Goal: Task Accomplishment & Management: Use online tool/utility

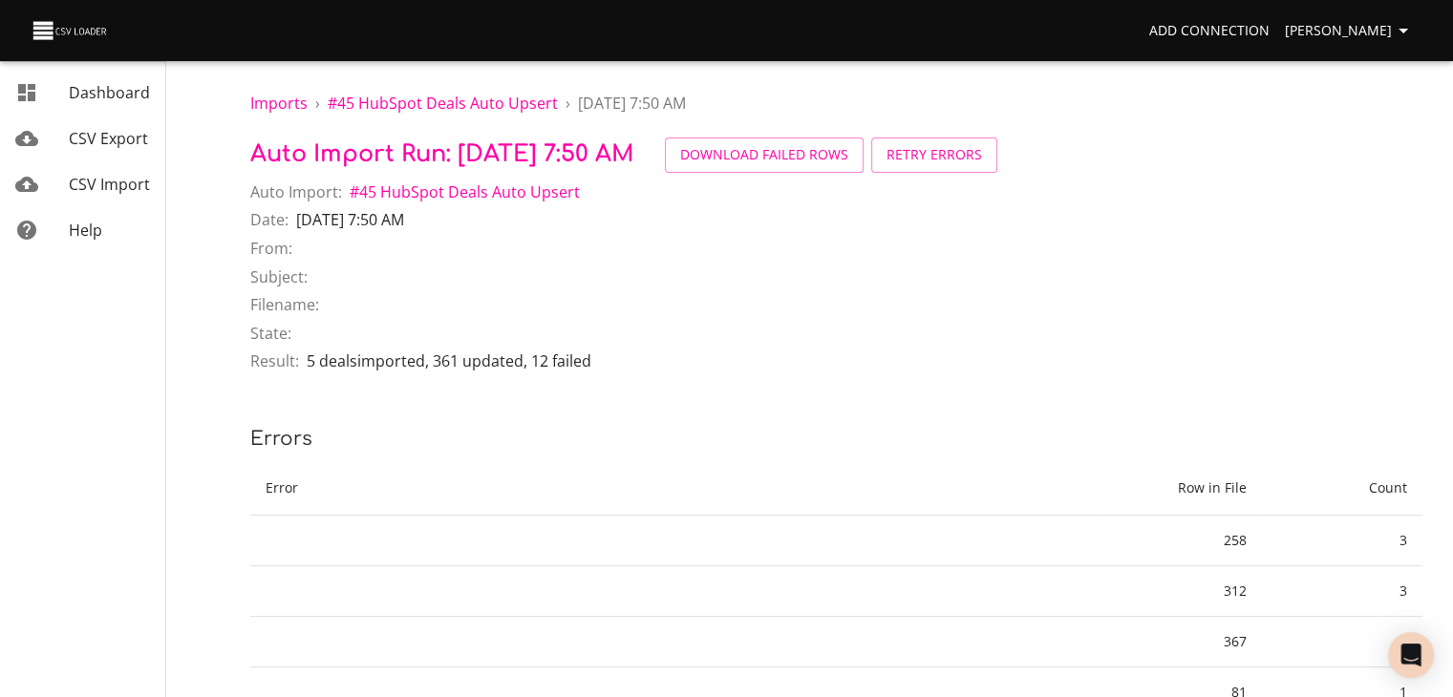
click at [982, 167] on span "Retry Errors" at bounding box center [935, 155] width 96 height 24
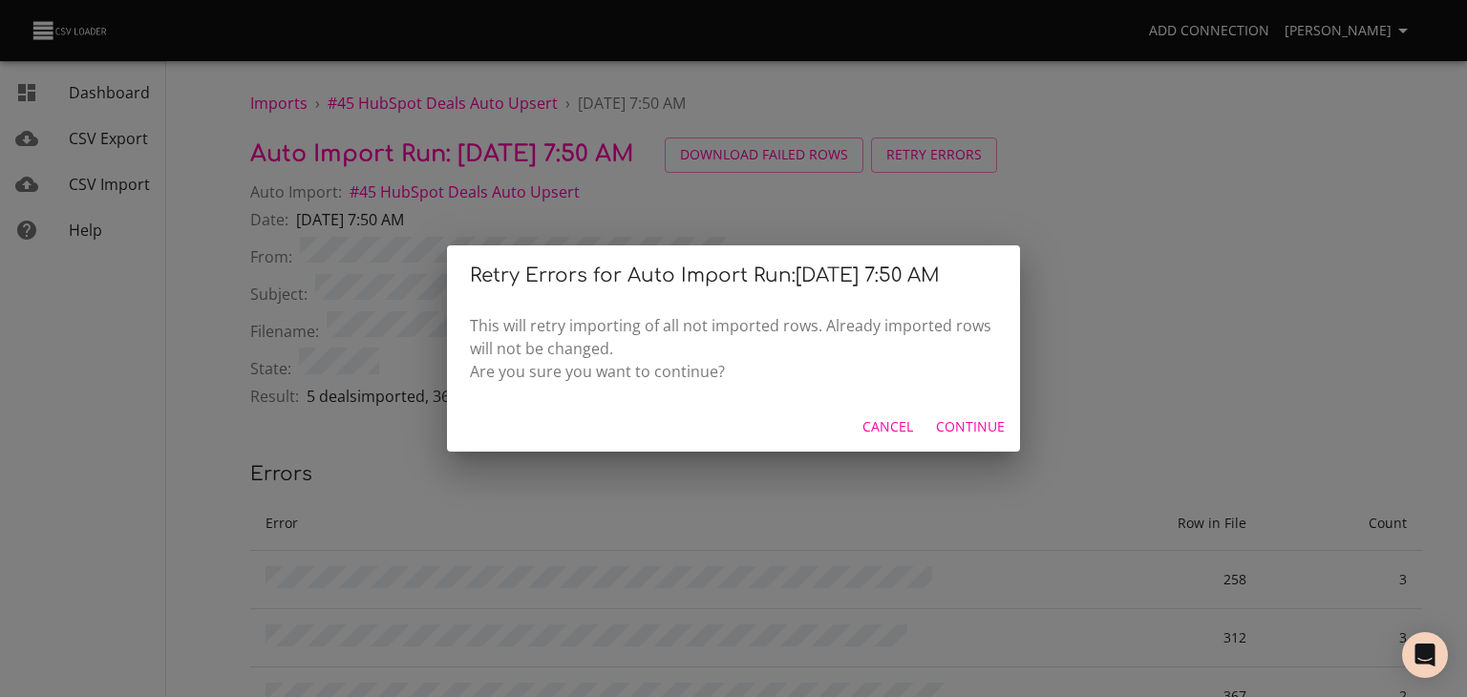
click at [974, 439] on span "Continue" at bounding box center [970, 428] width 69 height 24
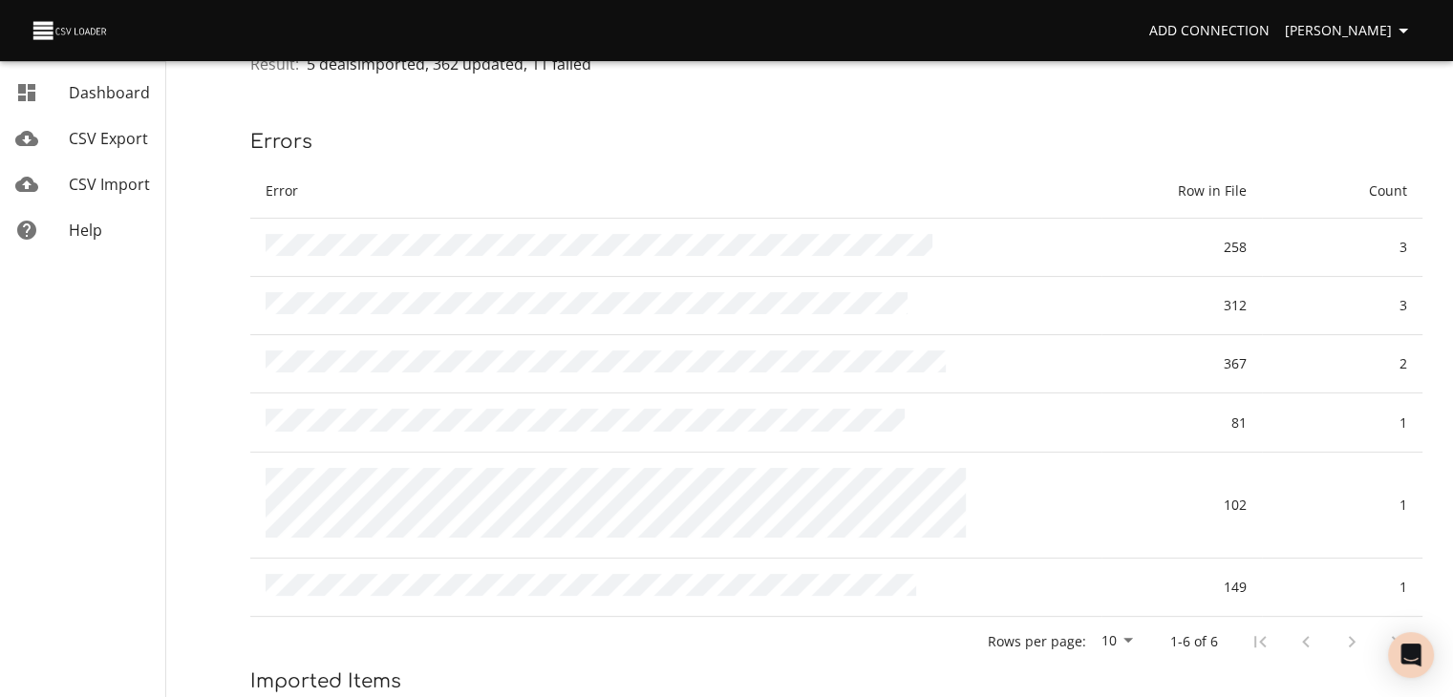
scroll to position [382, 0]
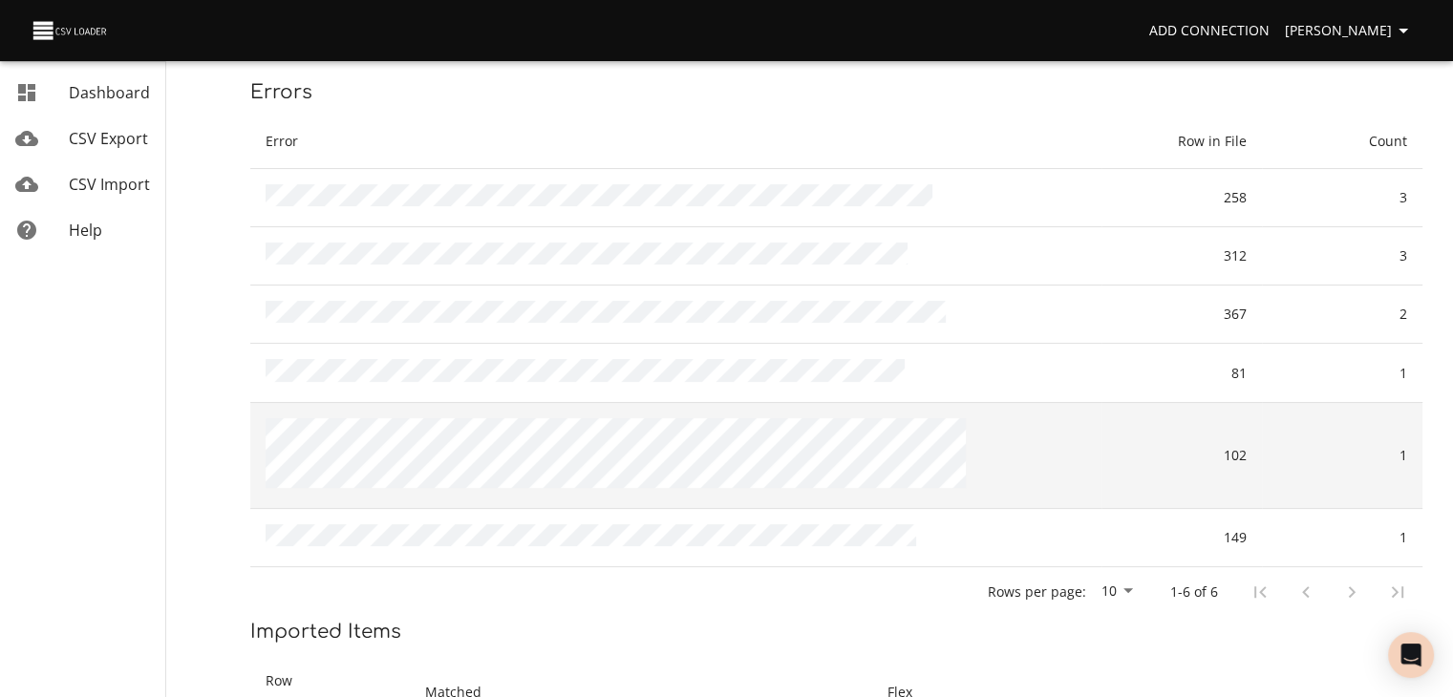
click at [618, 508] on td at bounding box center [675, 455] width 851 height 106
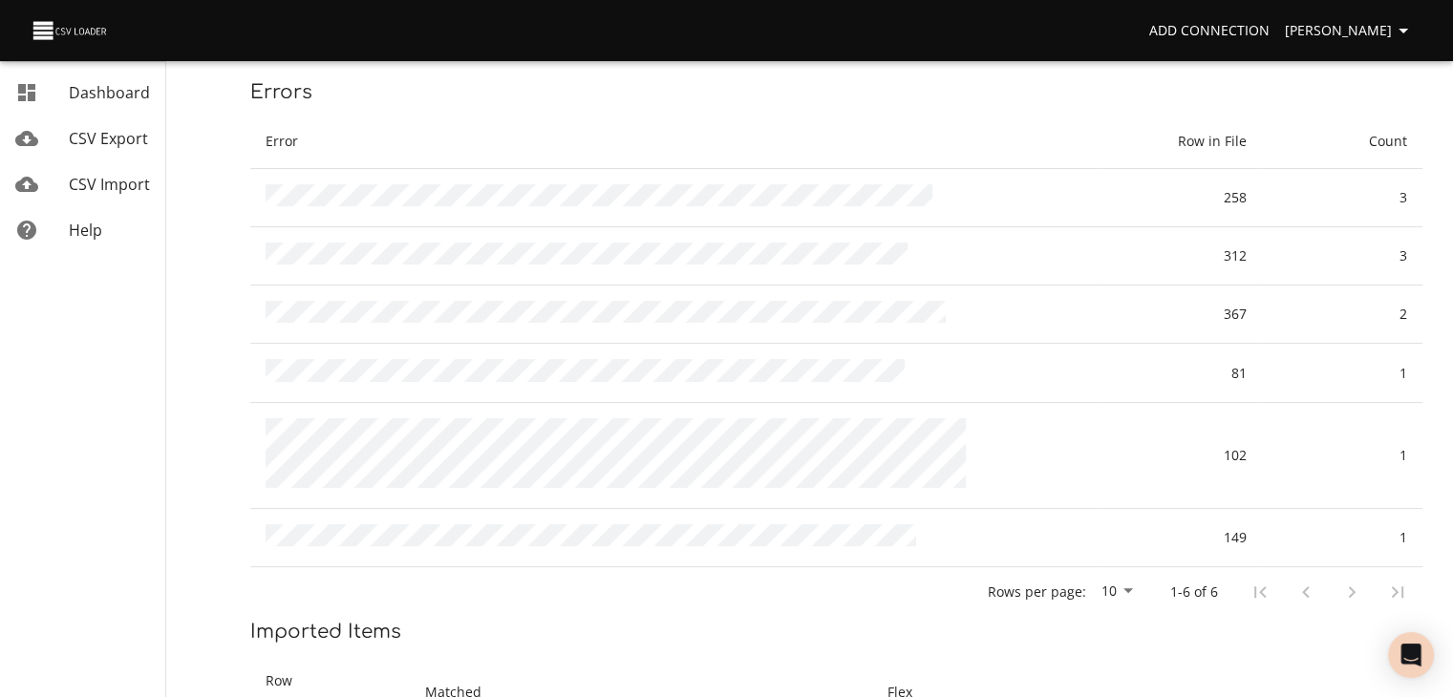
click at [159, 567] on div "Dashboard CSV Export CSV Import Help" at bounding box center [83, 348] width 166 height 697
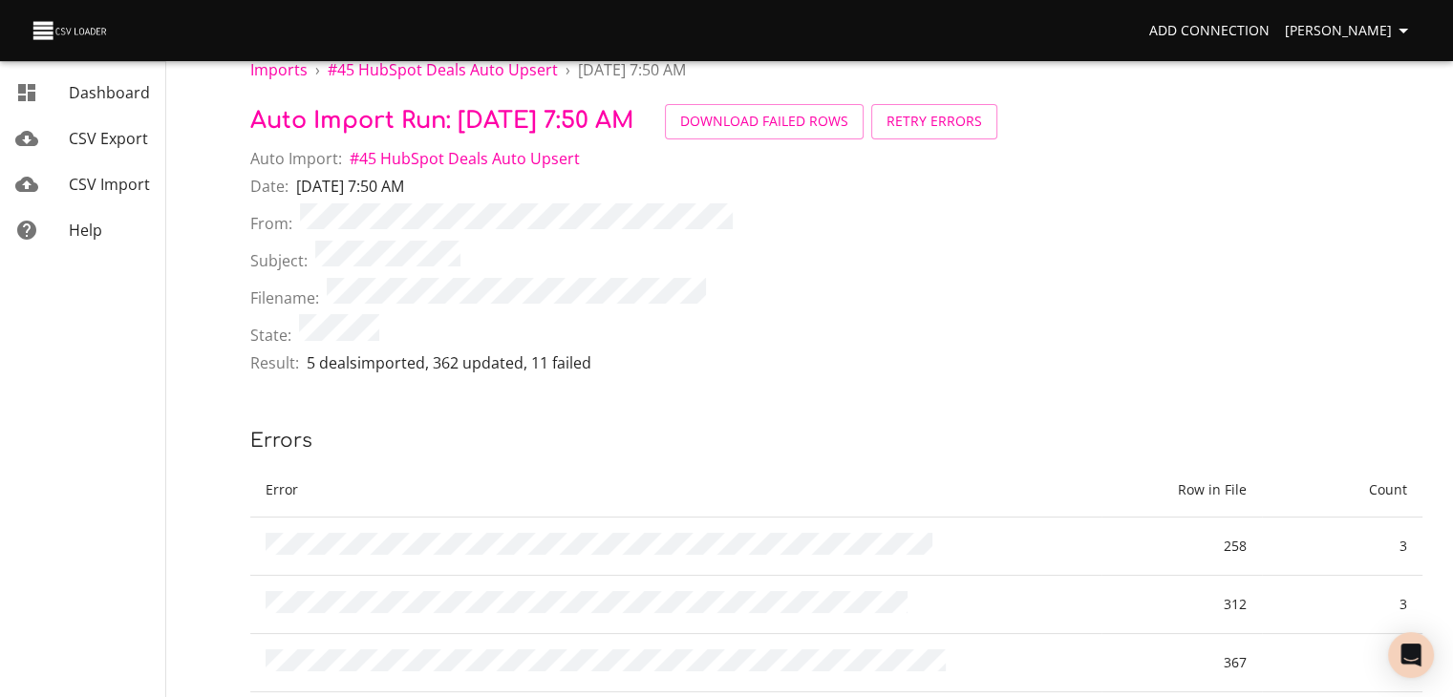
scroll to position [0, 0]
